Goal: Task Accomplishment & Management: Use online tool/utility

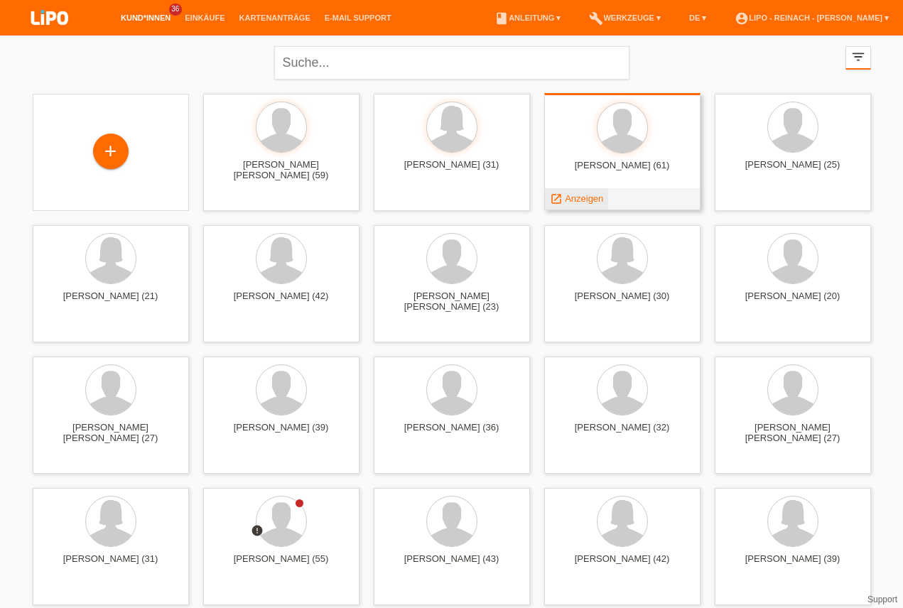
click at [586, 198] on span "Anzeigen" at bounding box center [584, 198] width 38 height 11
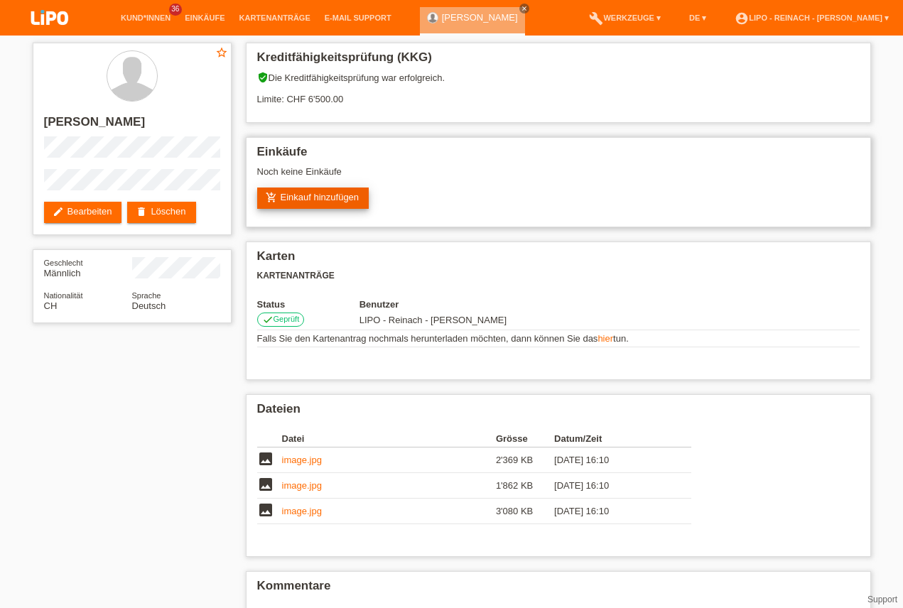
click at [306, 192] on link "add_shopping_cart Einkauf hinzufügen" at bounding box center [313, 198] width 112 height 21
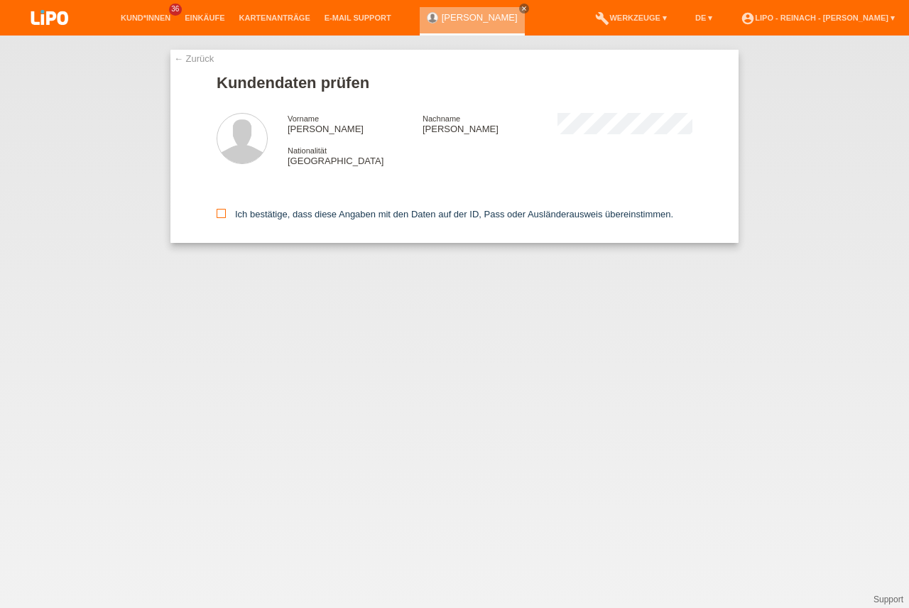
click at [217, 215] on icon at bounding box center [221, 213] width 9 height 9
click at [217, 215] on input "Ich bestätige, dass diese Angaben mit den Daten auf der ID, Pass oder Ausländer…" at bounding box center [221, 213] width 9 height 9
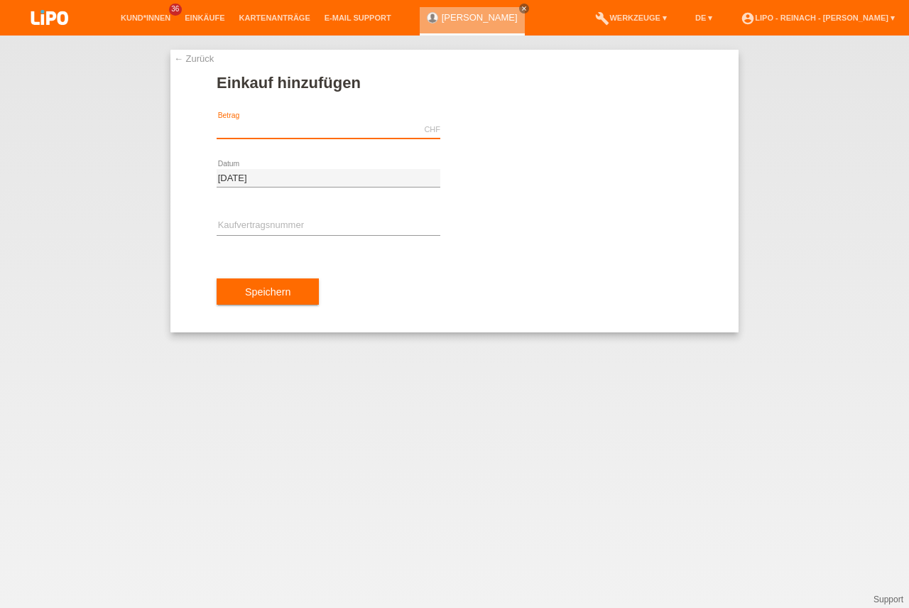
click at [283, 129] on input "text" at bounding box center [329, 130] width 224 height 18
type input "359.05"
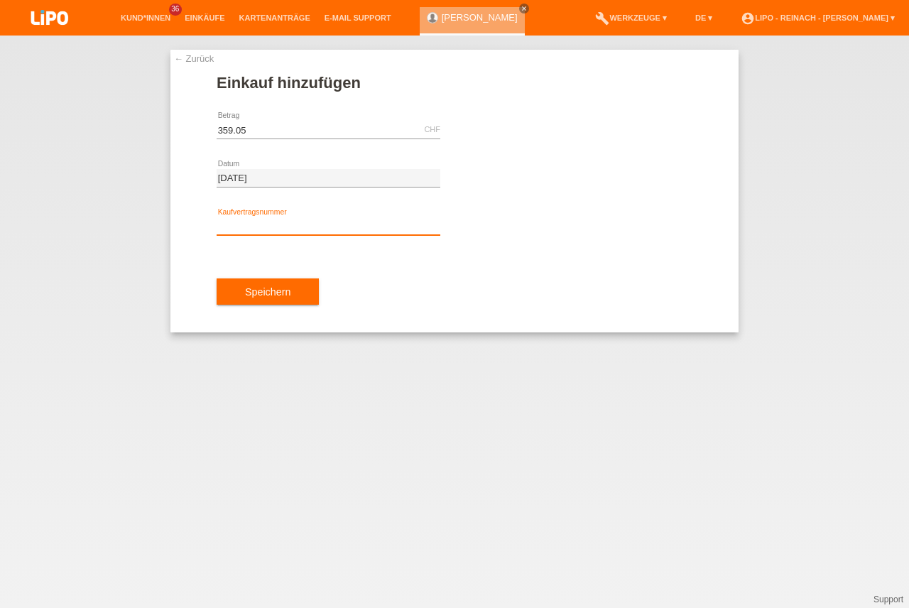
click at [306, 233] on input "text" at bounding box center [329, 226] width 224 height 18
type input "x"
type input "XH39NP"
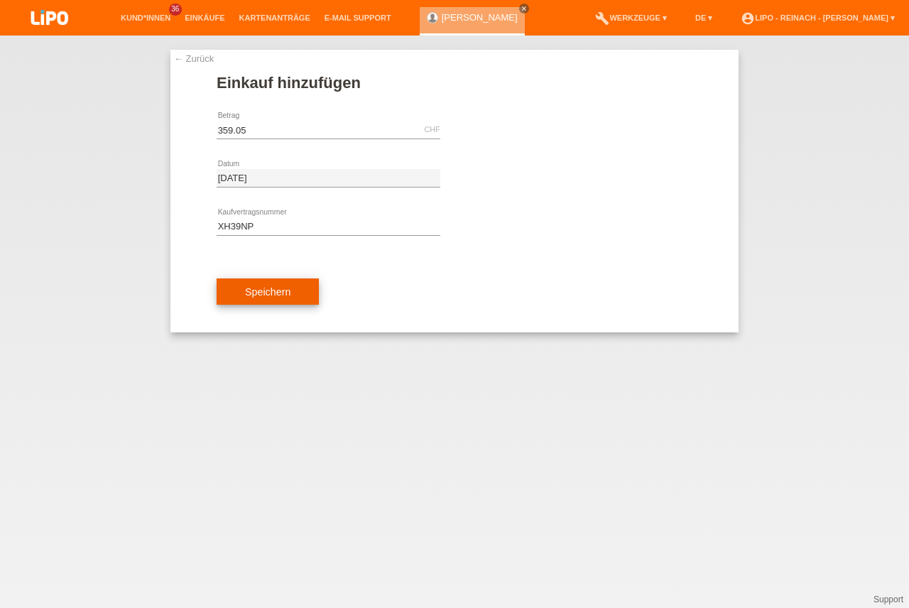
click at [293, 297] on button "Speichern" at bounding box center [268, 291] width 102 height 27
